Goal: Task Accomplishment & Management: Manage account settings

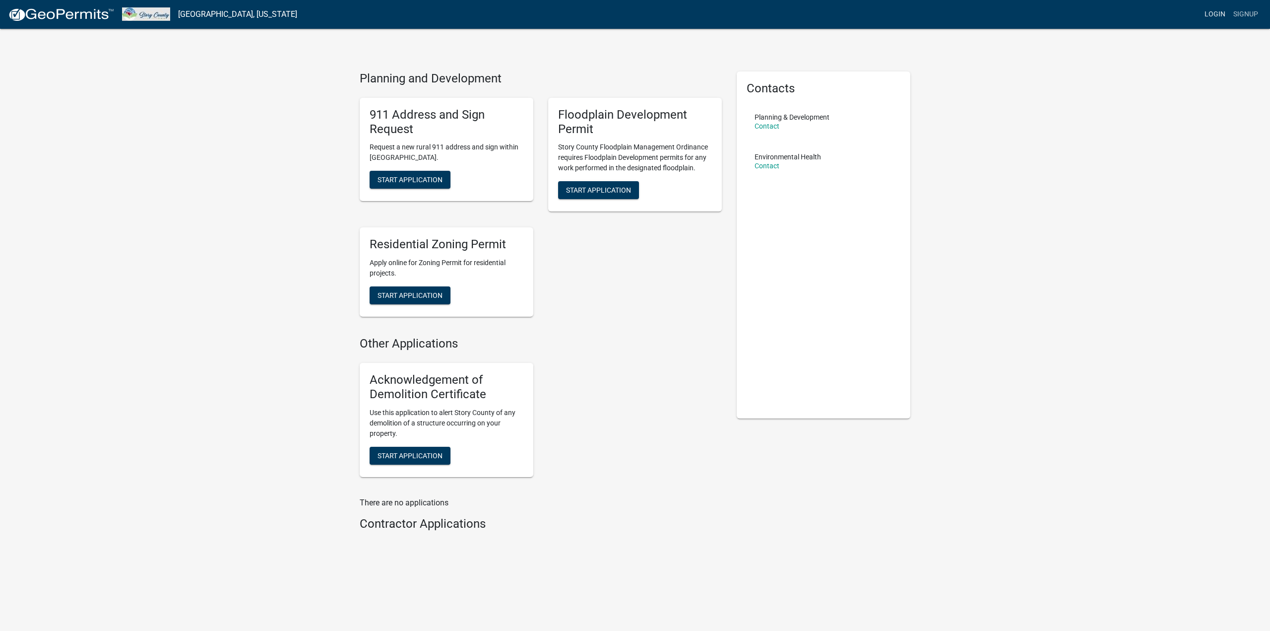
click at [1221, 12] on link "Login" at bounding box center [1215, 14] width 29 height 19
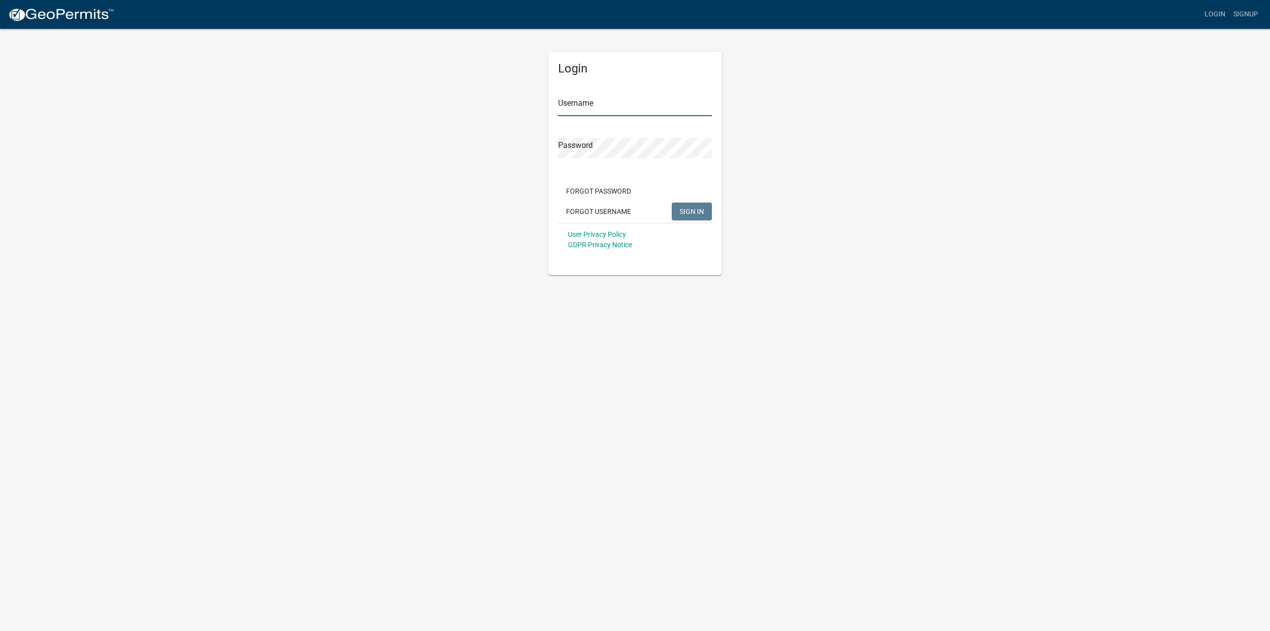
click at [640, 109] on input "Username" at bounding box center [635, 106] width 154 height 20
type input "[EMAIL_ADDRESS][DOMAIN_NAME]"
click at [672, 202] on button "SIGN IN" at bounding box center [692, 211] width 40 height 18
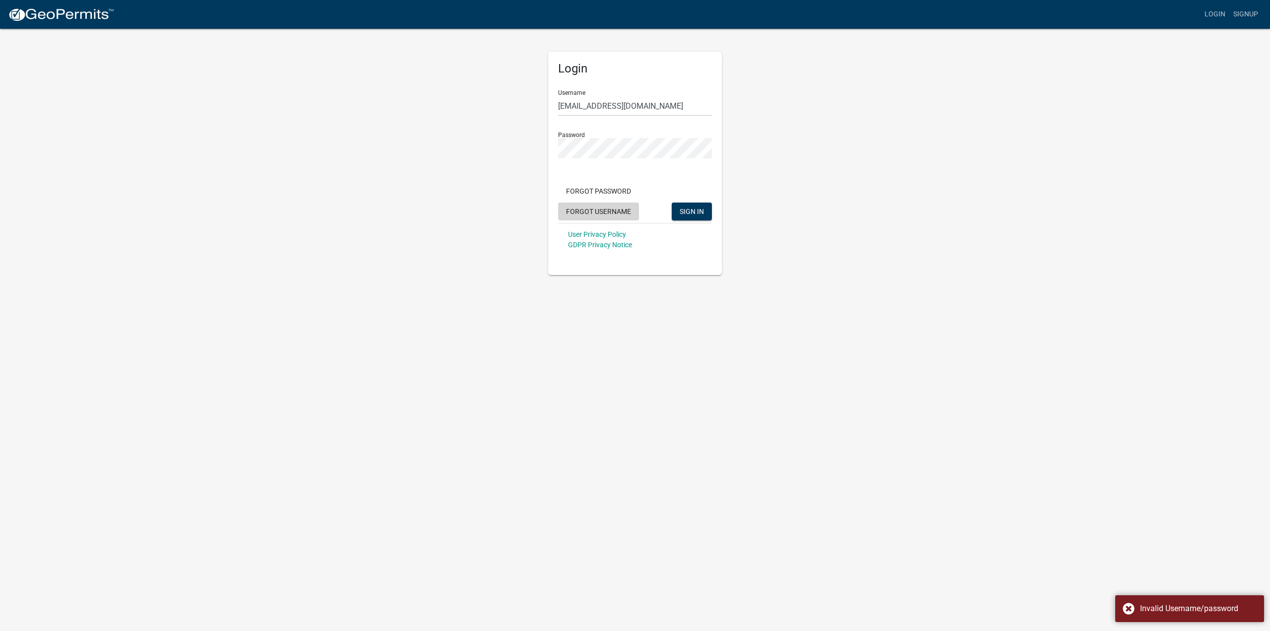
click at [615, 212] on button "Forgot Username" at bounding box center [598, 211] width 81 height 18
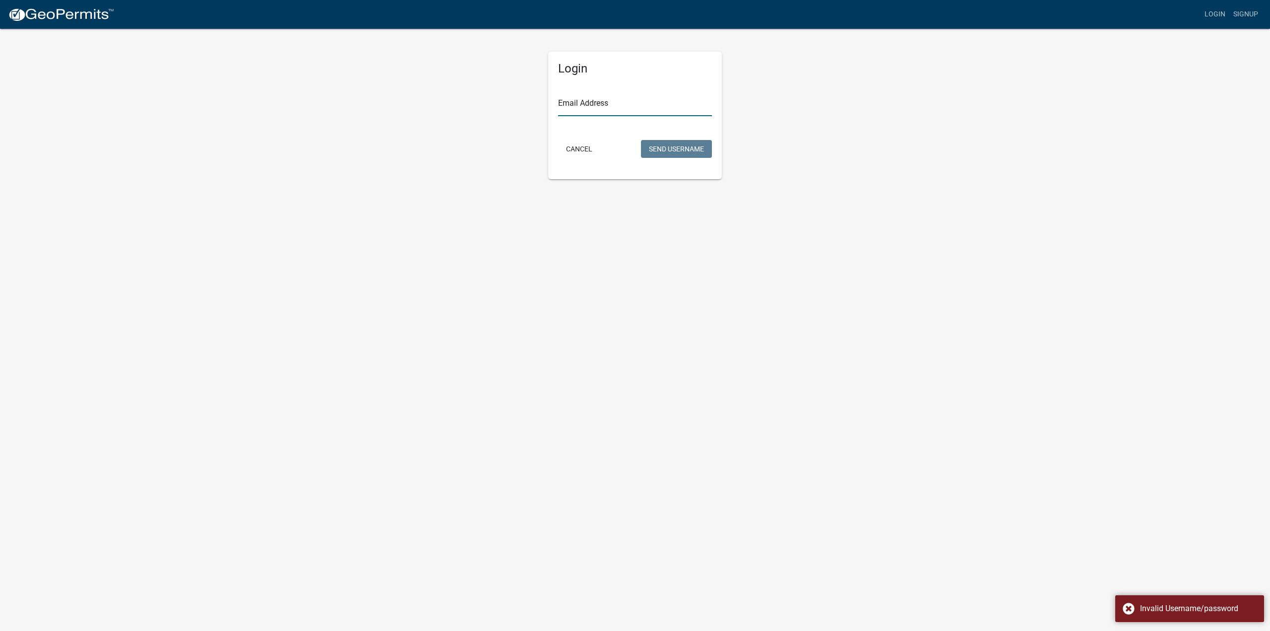
click at [639, 105] on input "Email Address" at bounding box center [635, 106] width 154 height 20
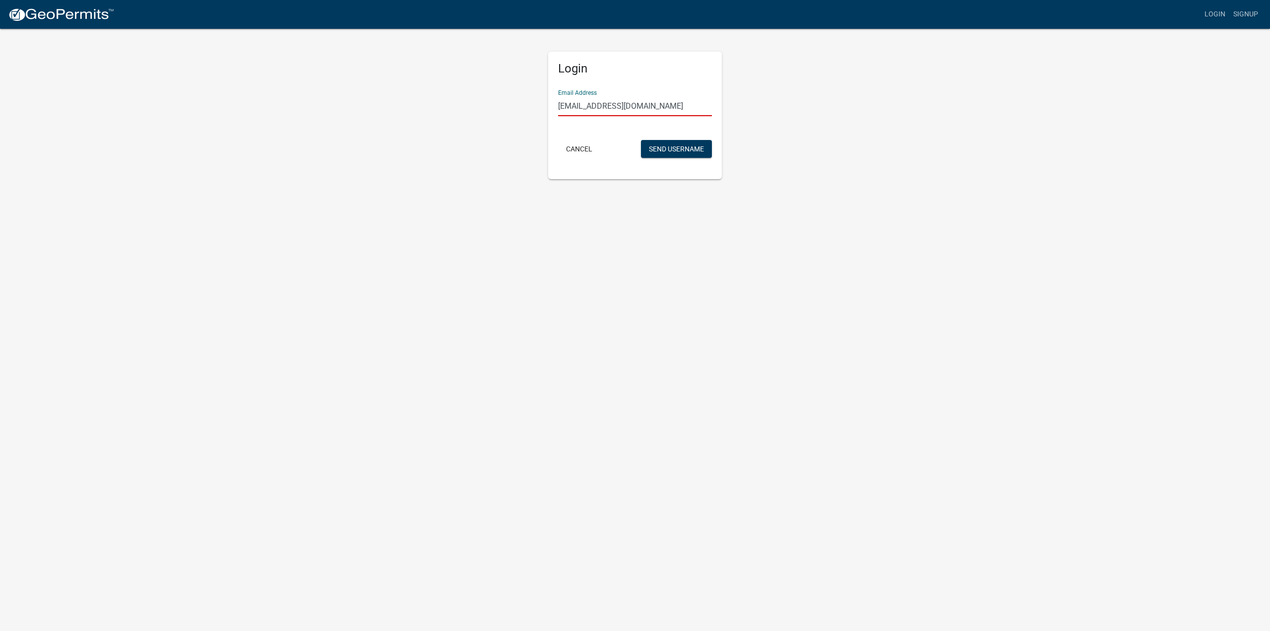
type input "[EMAIL_ADDRESS][DOMAIN_NAME]"
click at [641, 140] on button "Send Username" at bounding box center [676, 149] width 71 height 18
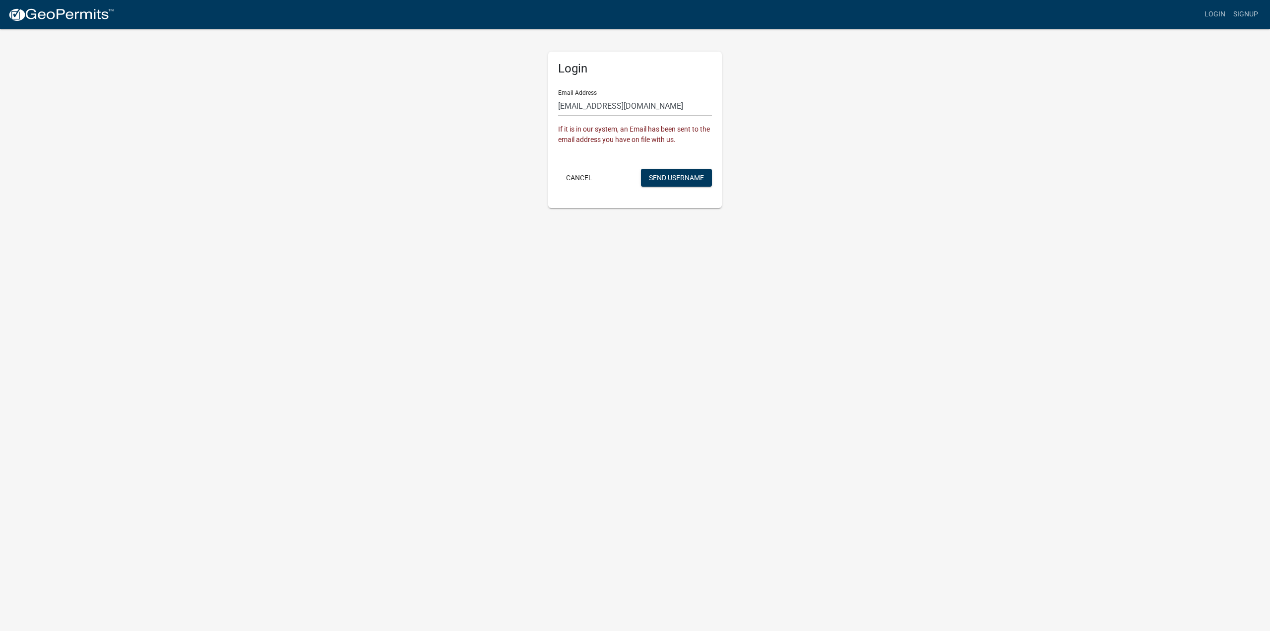
click at [691, 256] on body "Internet Explorer does NOT work with GeoPermits. Get a new browser for more sec…" at bounding box center [635, 315] width 1270 height 631
click at [673, 177] on button "Send Username" at bounding box center [676, 178] width 71 height 18
click at [584, 184] on button "Cancel" at bounding box center [579, 178] width 42 height 18
